Goal: Navigation & Orientation: Find specific page/section

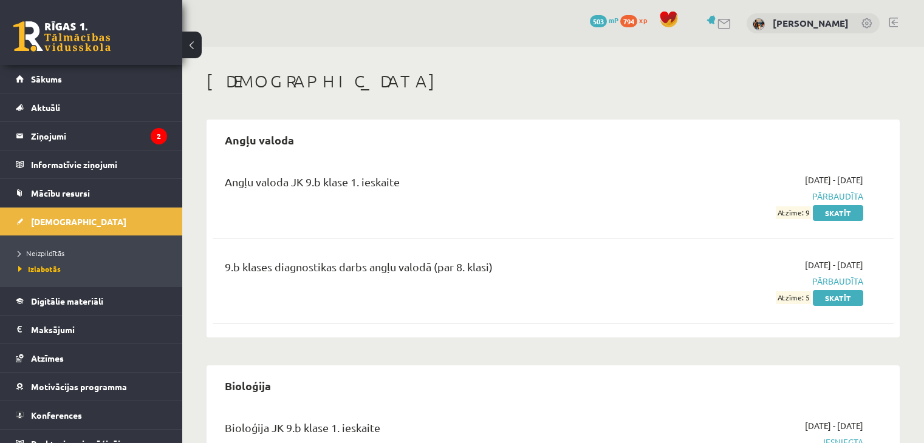
scroll to position [908, 0]
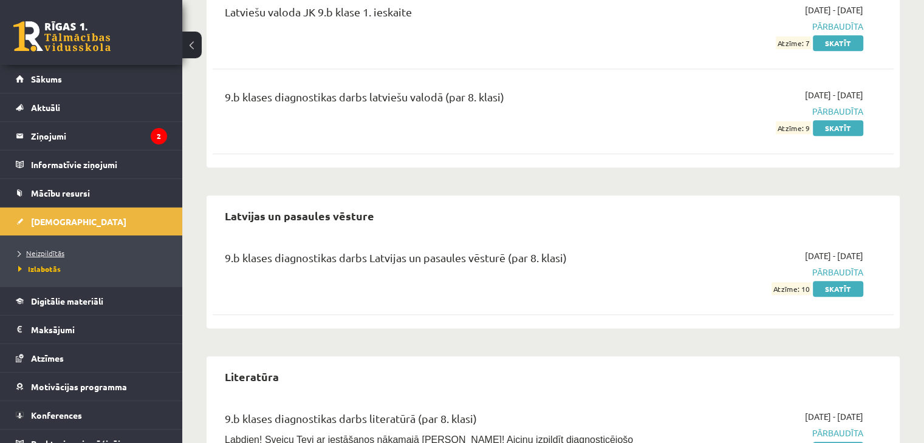
click at [39, 255] on span "Neizpildītās" at bounding box center [41, 253] width 46 height 10
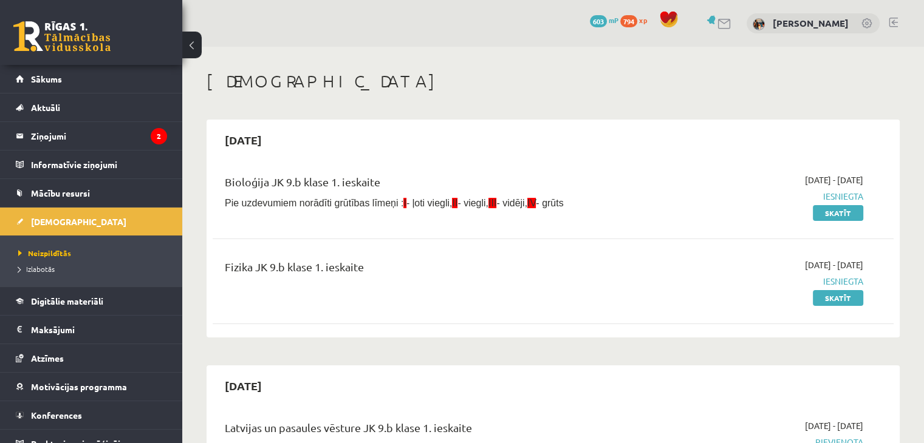
drag, startPoint x: 825, startPoint y: 196, endPoint x: 644, endPoint y: 112, distance: 199.2
click at [125, 146] on legend "Ziņojumi 2" at bounding box center [99, 136] width 136 height 28
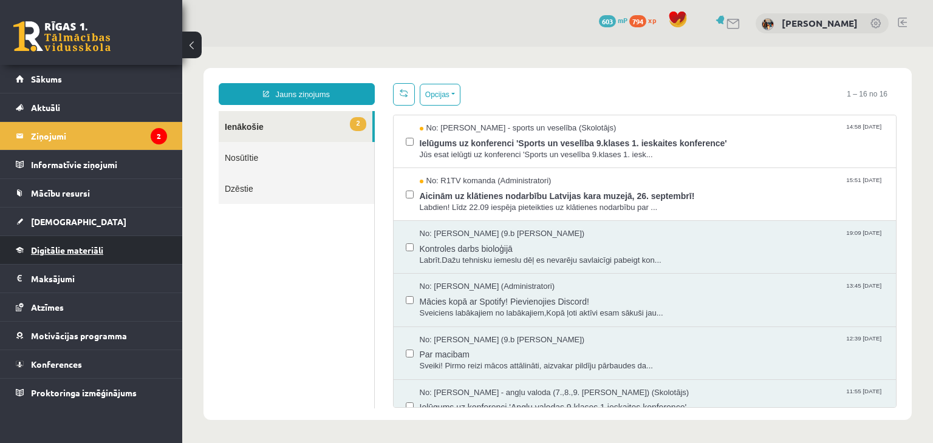
click at [124, 248] on link "Digitālie materiāli" at bounding box center [91, 250] width 151 height 28
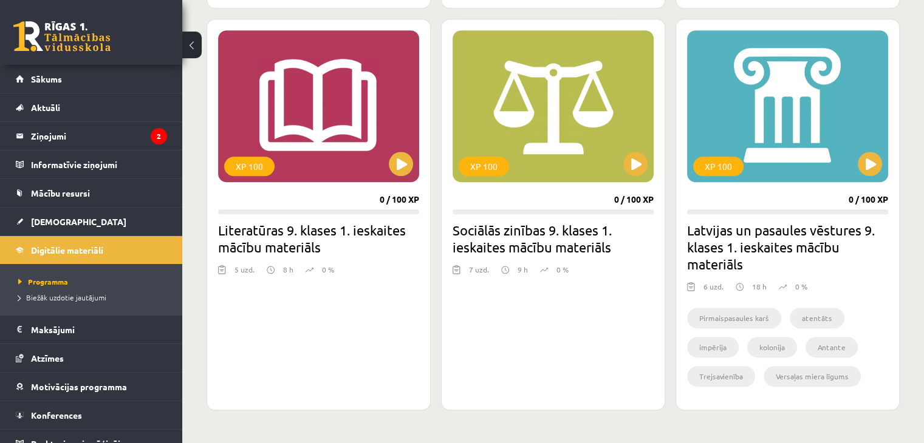
scroll to position [1093, 0]
